Goal: Task Accomplishment & Management: Manage account settings

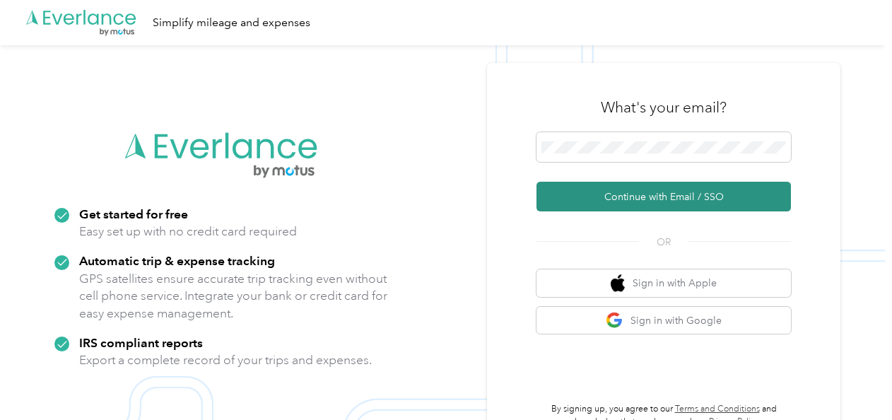
click at [659, 188] on button "Continue with Email / SSO" at bounding box center [664, 197] width 254 height 30
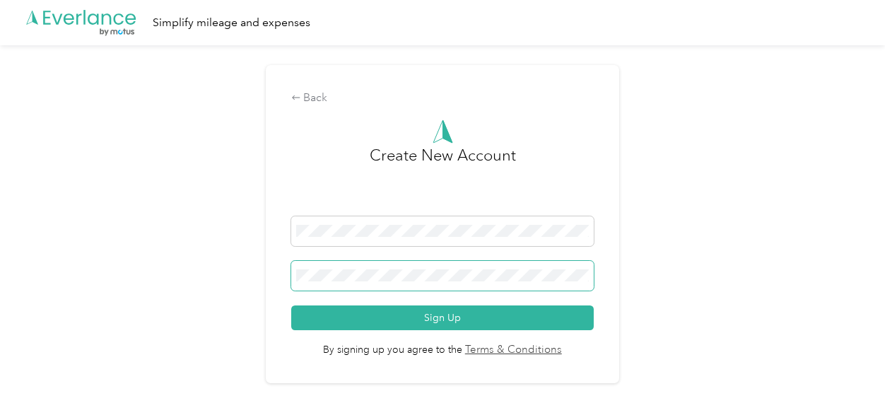
click at [380, 283] on span at bounding box center [442, 276] width 303 height 30
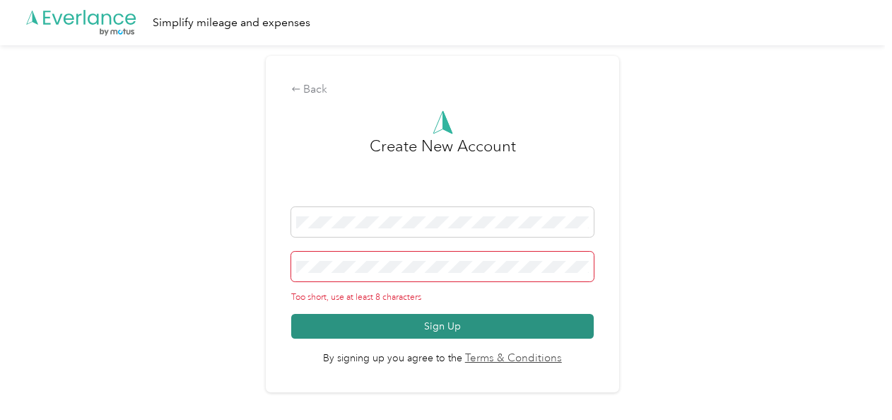
click at [390, 327] on button "Sign Up" at bounding box center [442, 326] width 303 height 25
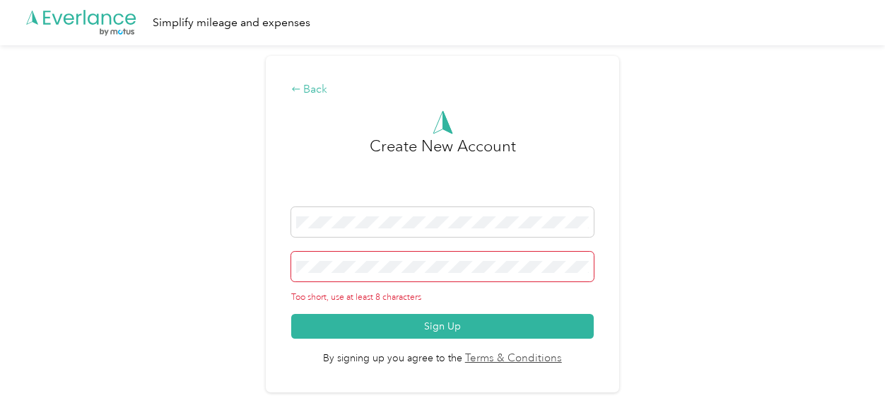
click at [298, 91] on icon at bounding box center [296, 89] width 10 height 10
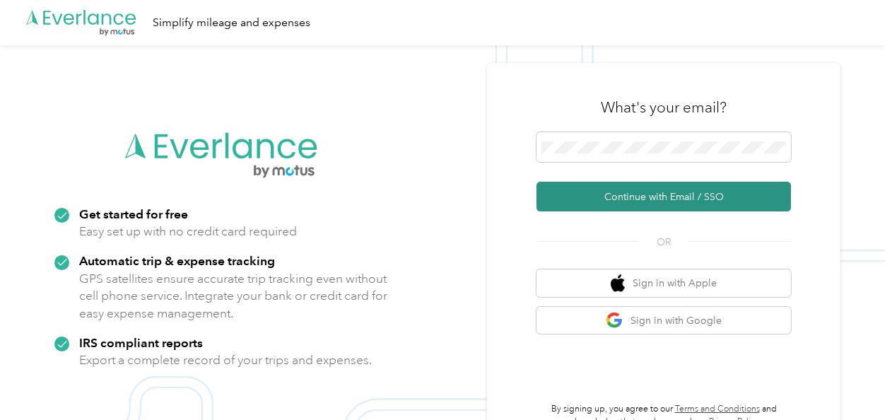
click at [603, 192] on button "Continue with Email / SSO" at bounding box center [664, 197] width 254 height 30
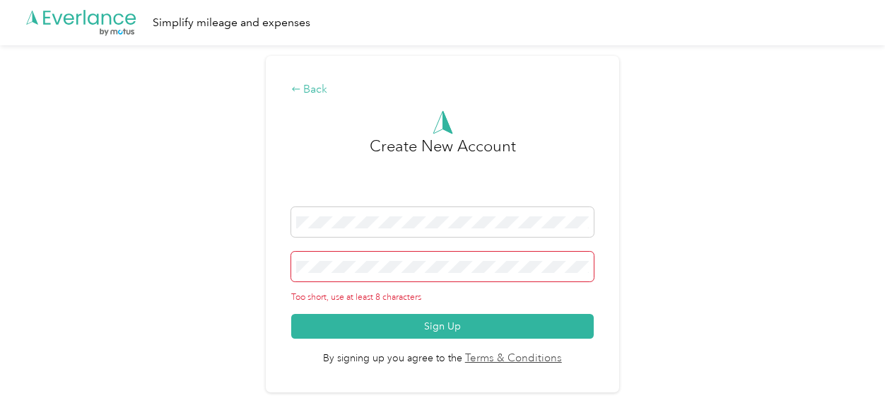
click at [310, 86] on div "Back" at bounding box center [442, 89] width 303 height 17
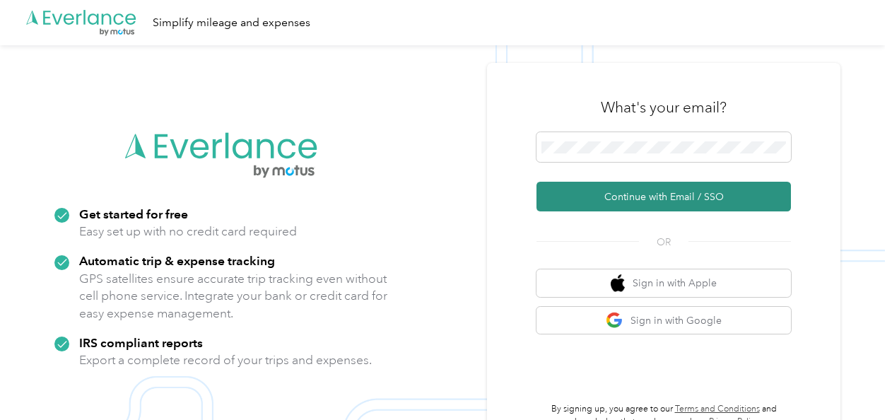
click at [566, 192] on button "Continue with Email / SSO" at bounding box center [664, 197] width 254 height 30
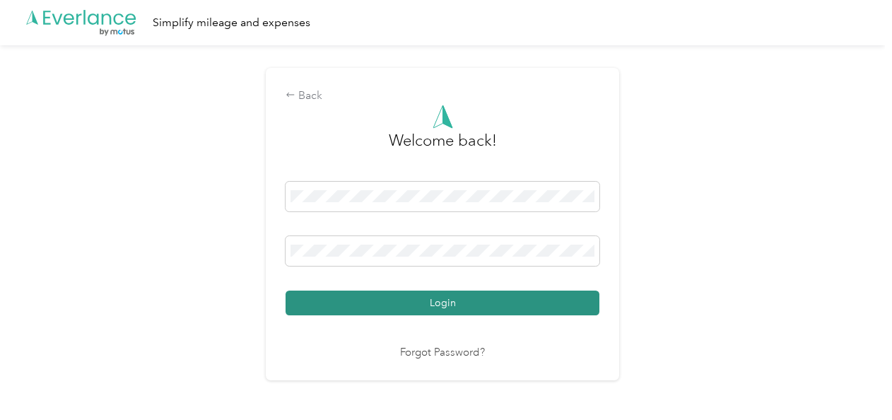
click at [373, 307] on button "Login" at bounding box center [443, 303] width 314 height 25
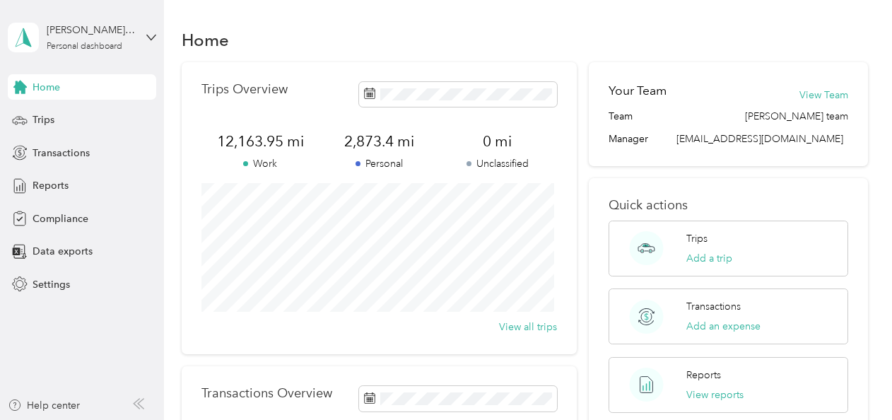
click at [363, 7] on div "Home Trips Overview 12,163.95 mi Work 2,873.4 mi Personal 0 mi Unclassified Vie…" at bounding box center [524, 353] width 721 height 706
